Goal: Register for event/course

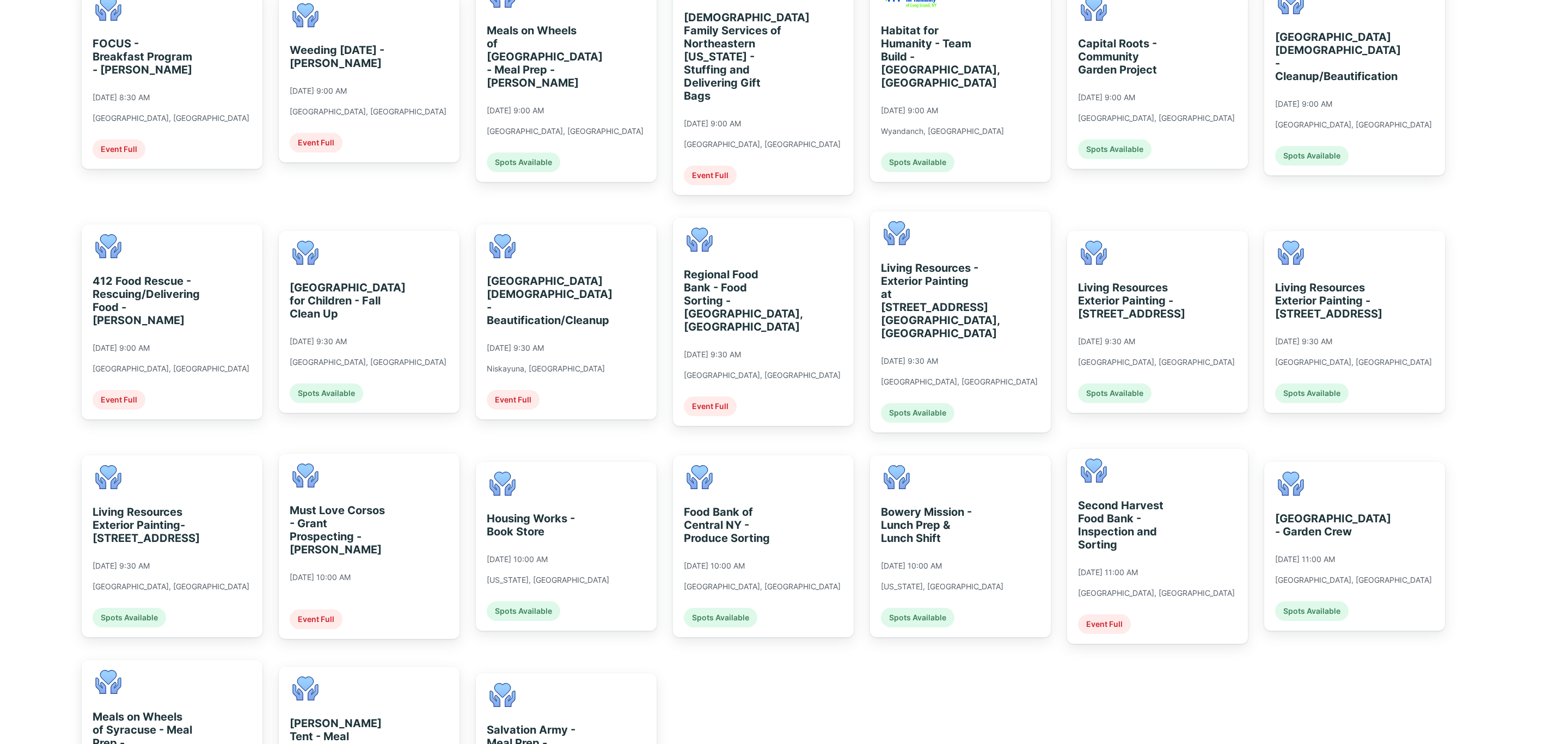
scroll to position [163, 0]
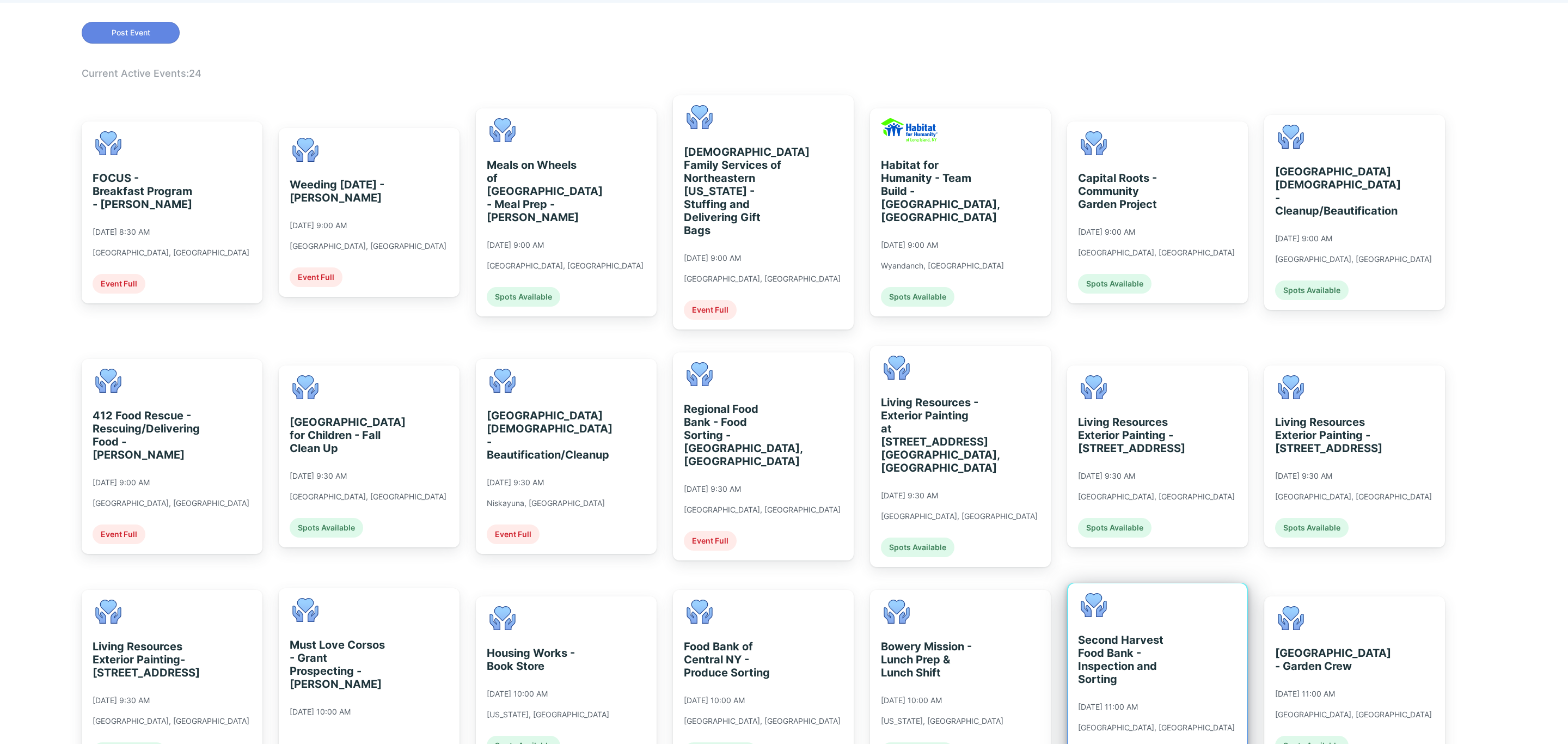
click at [1172, 694] on div "Second Harvest Food Bank - Inspection and Sorting [DATE] 11:00 AM [GEOGRAPHIC_D…" at bounding box center [1157, 681] width 157 height 175
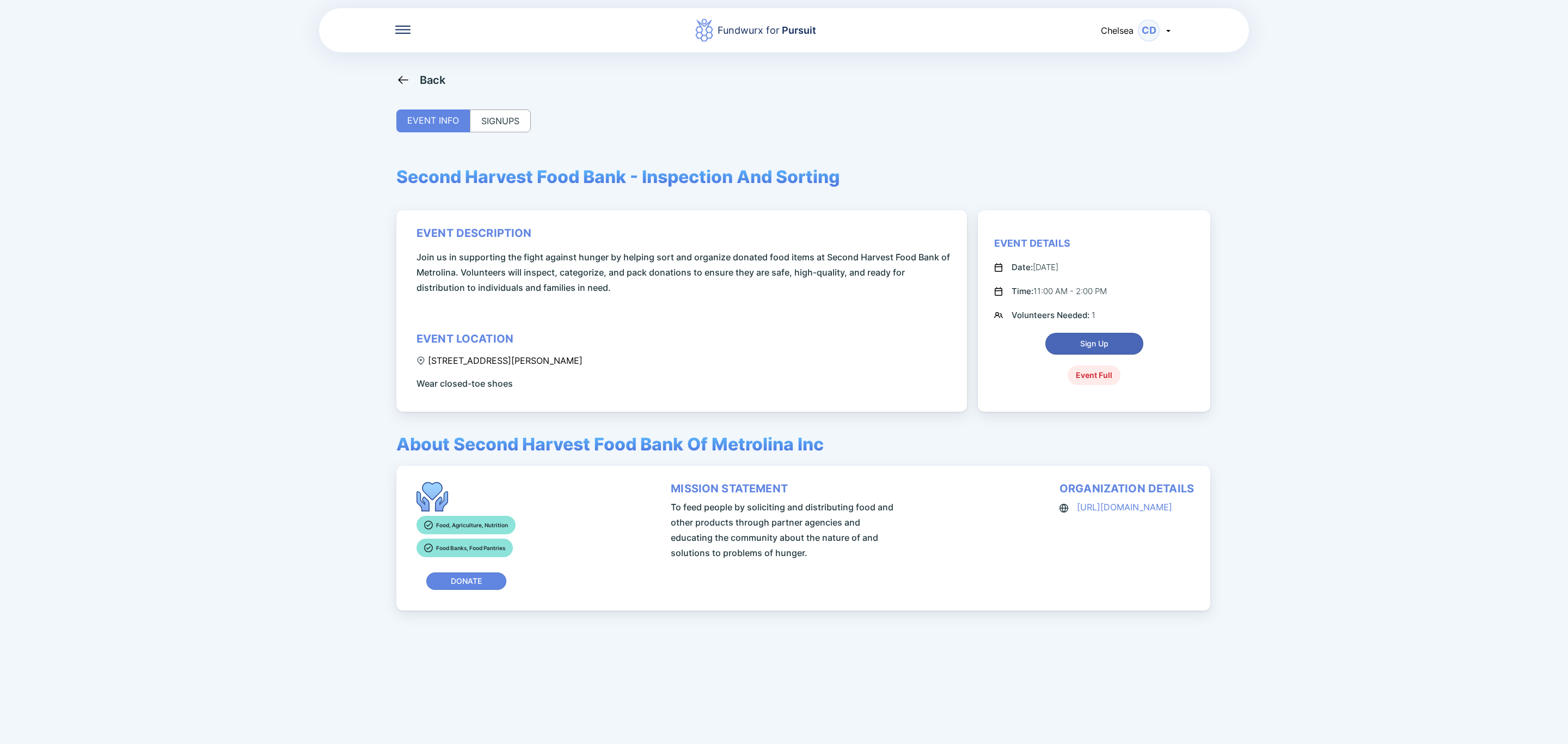
click at [1124, 350] on button "Sign Up" at bounding box center [1094, 344] width 98 height 22
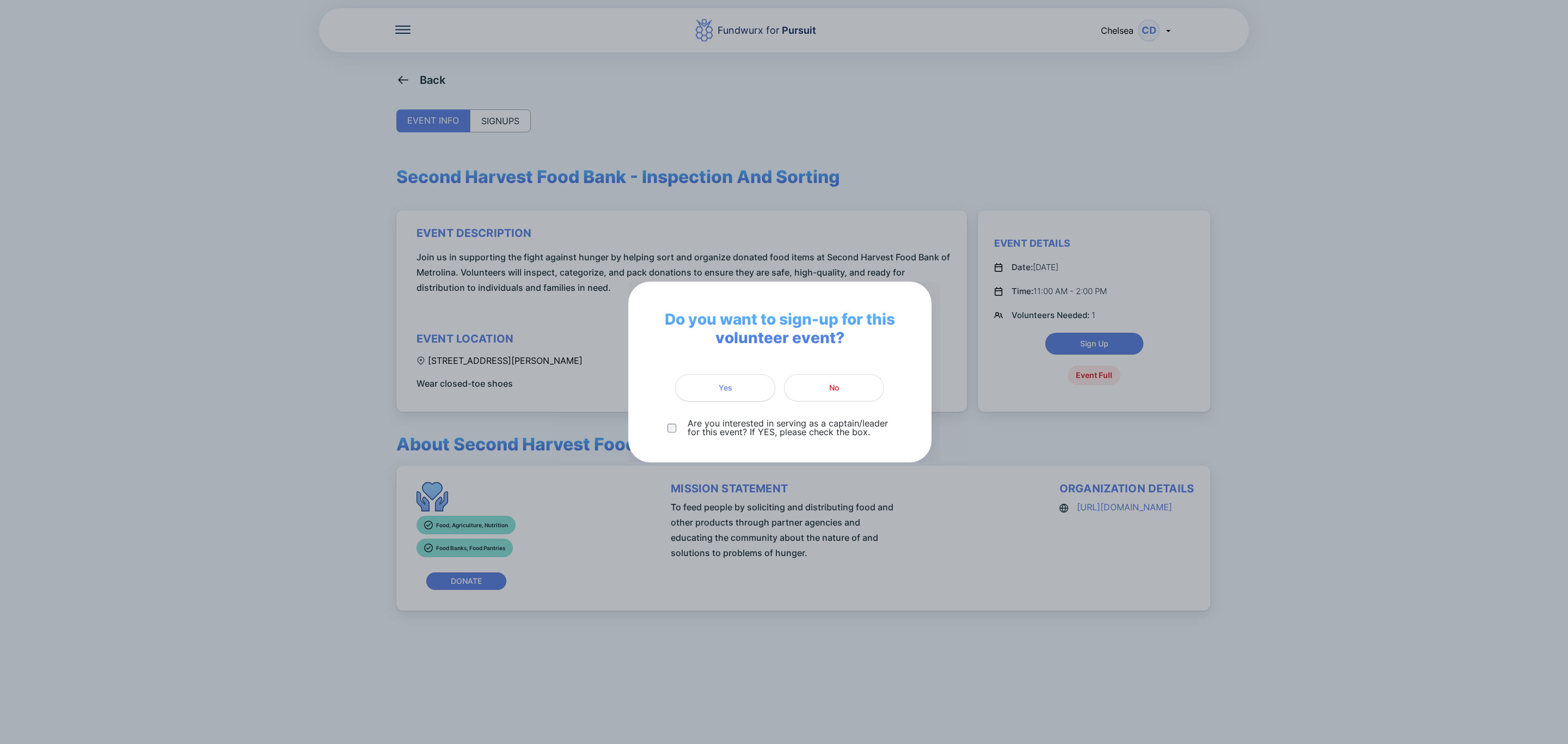
click at [727, 395] on button "Yes" at bounding box center [725, 387] width 100 height 27
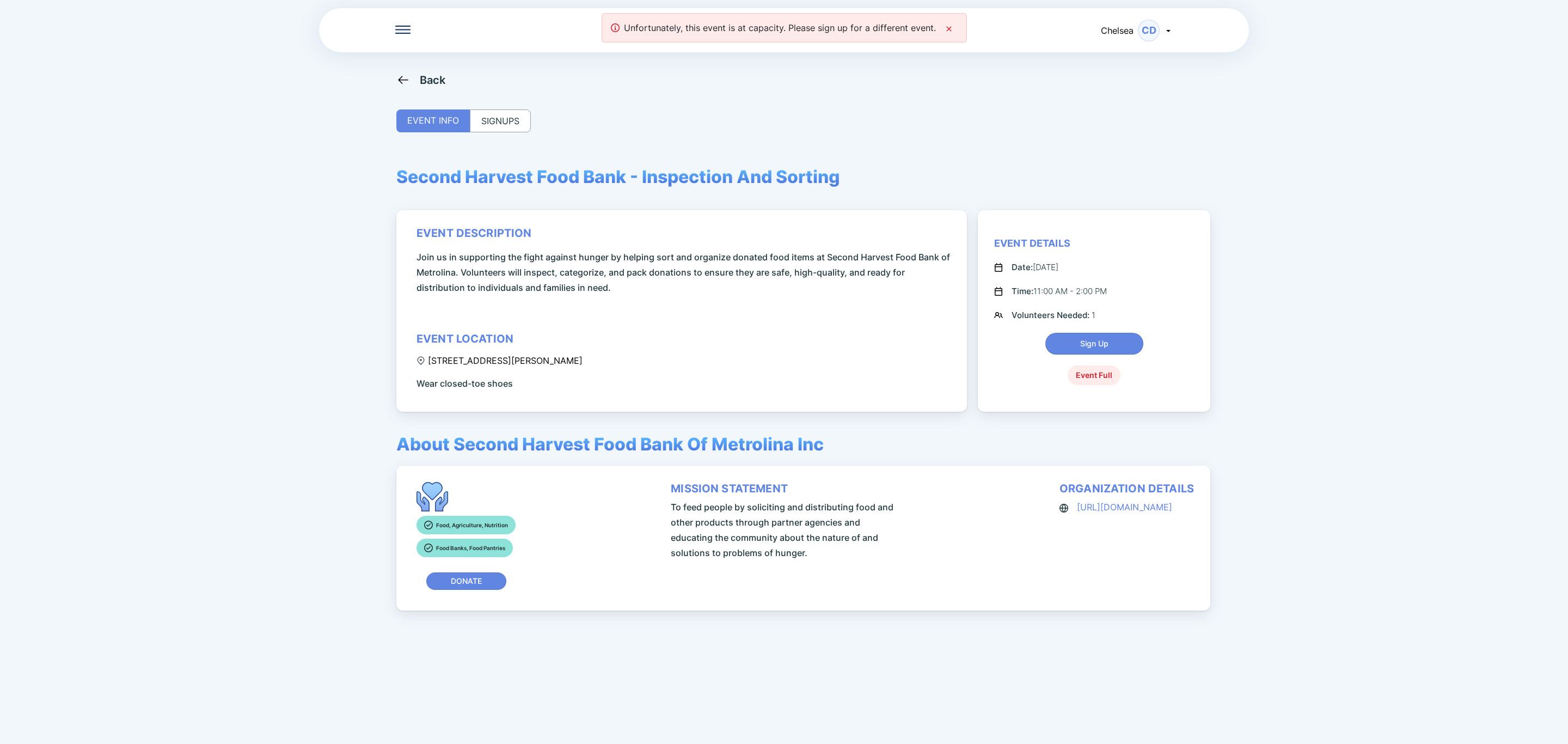
click at [945, 28] on icon at bounding box center [949, 29] width 9 height 9
click at [392, 25] on div "Fundwurx for Pursuit Chelsea CD" at bounding box center [784, 30] width 930 height 46
click at [405, 35] on div at bounding box center [402, 30] width 15 height 11
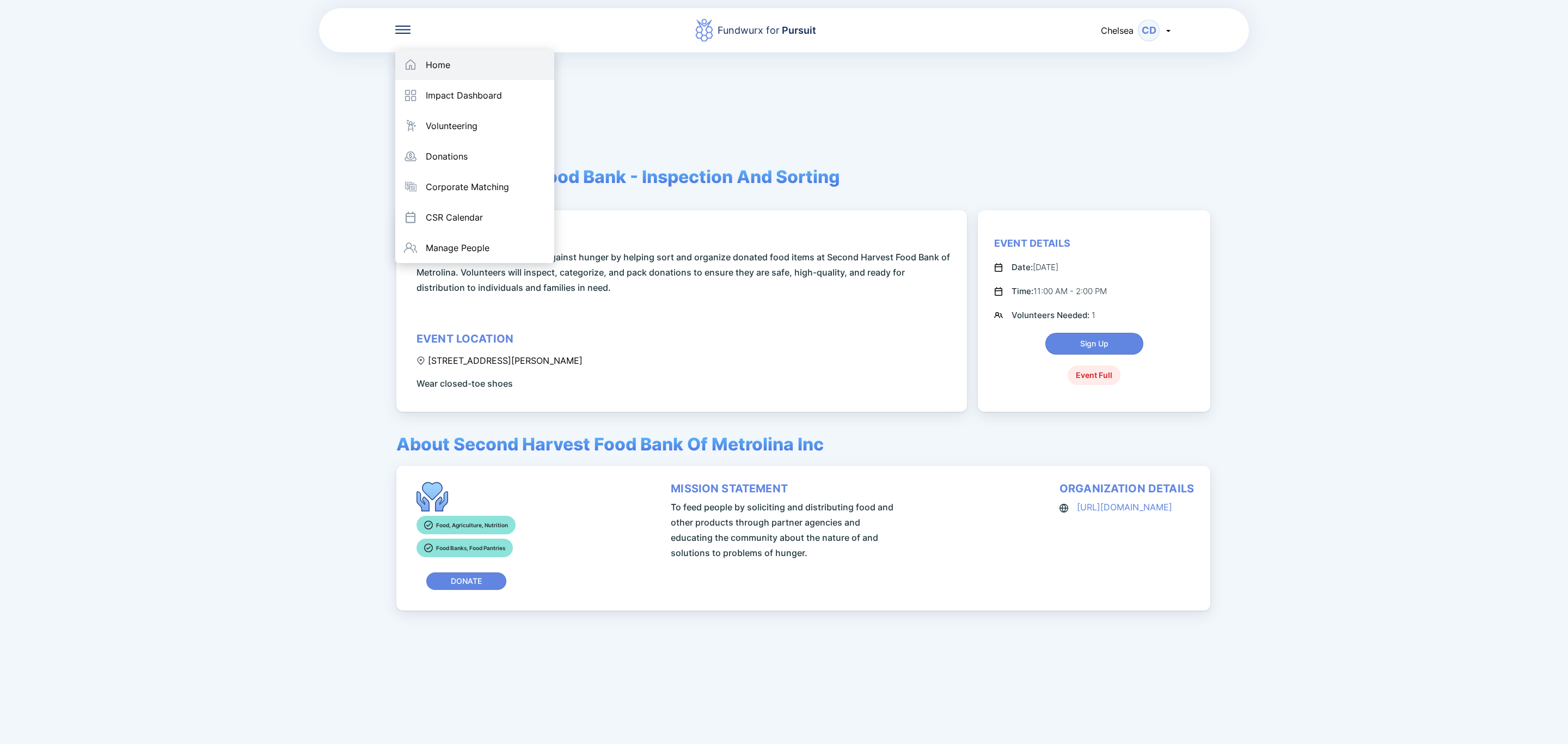
click at [415, 52] on div "Home" at bounding box center [474, 65] width 159 height 30
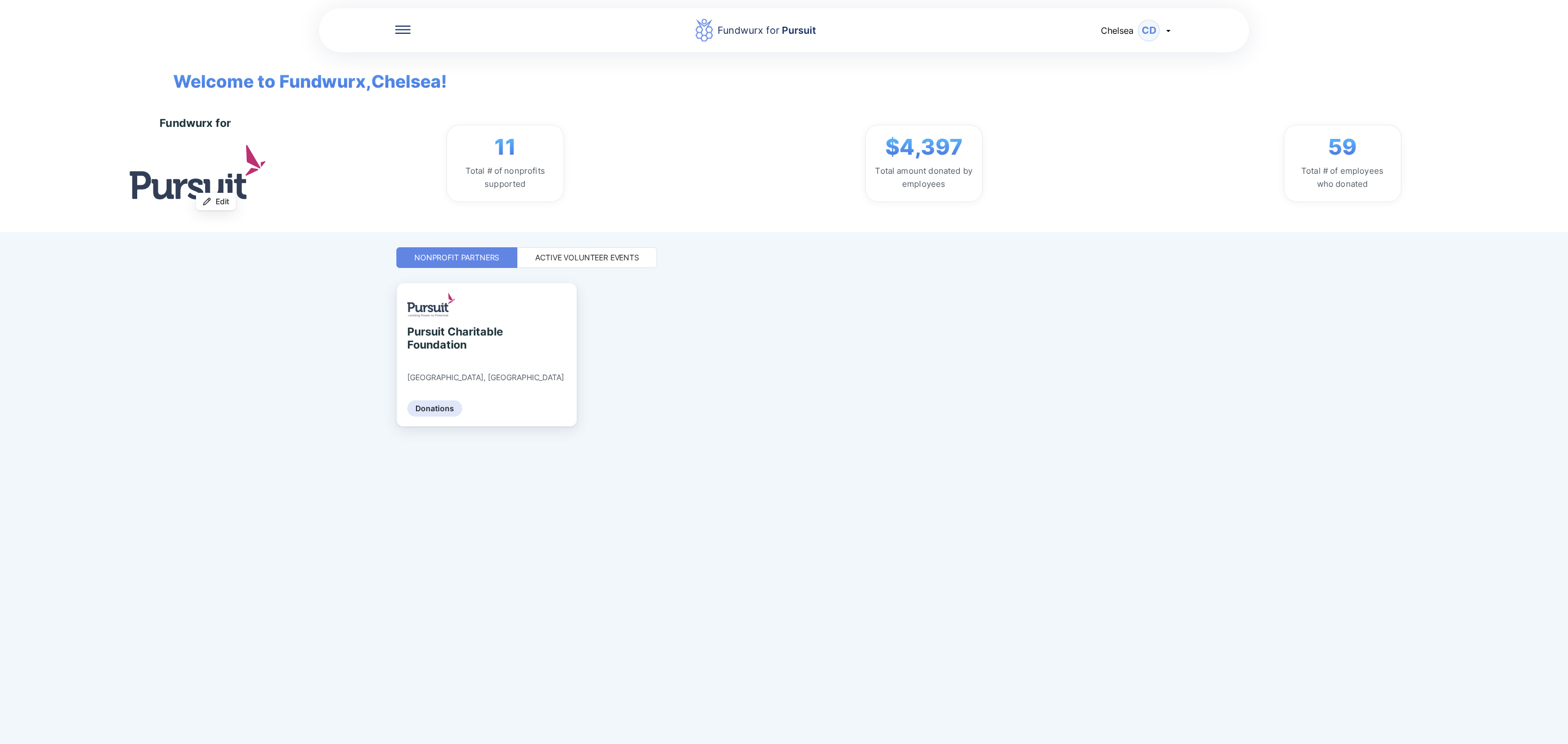
click at [1171, 28] on icon at bounding box center [1168, 30] width 9 height 9
click at [631, 261] on div "Active Volunteer Events" at bounding box center [587, 258] width 104 height 11
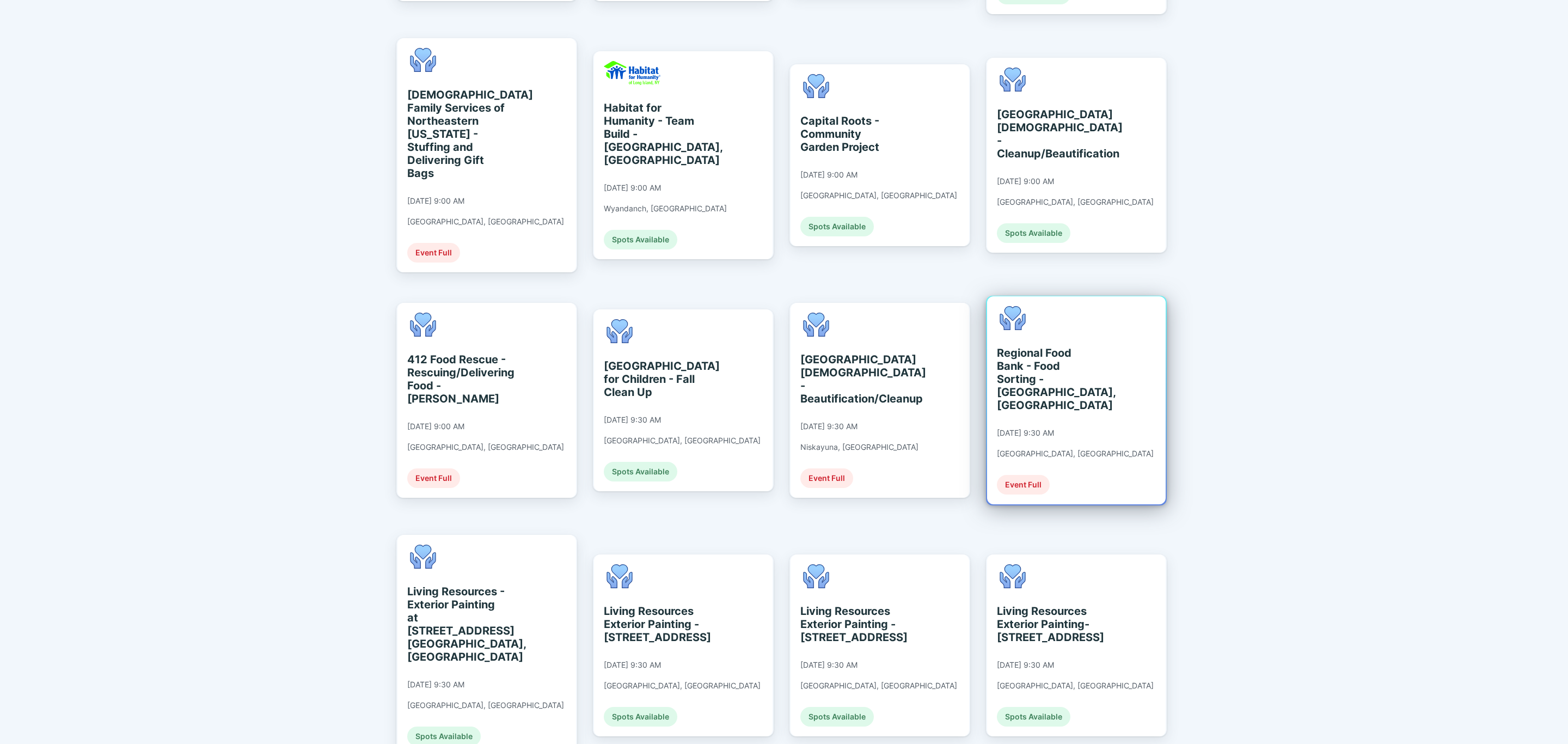
scroll to position [1198, 0]
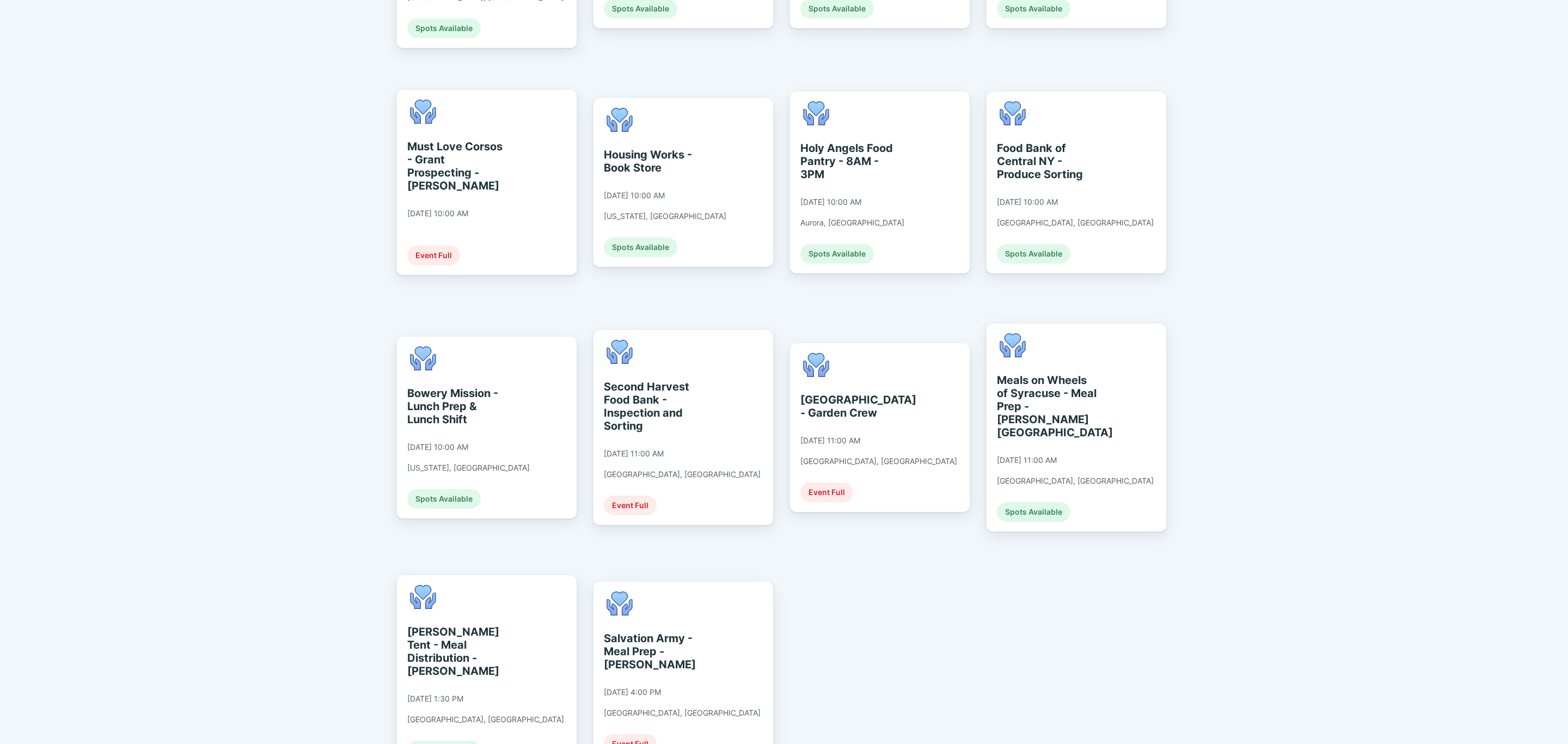
click at [503, 626] on div "[PERSON_NAME] Tent - Meal Distribution - [PERSON_NAME] [DATE] 1:30 PM [GEOGRAPH…" at bounding box center [486, 673] width 157 height 175
